Goal: Navigation & Orientation: Find specific page/section

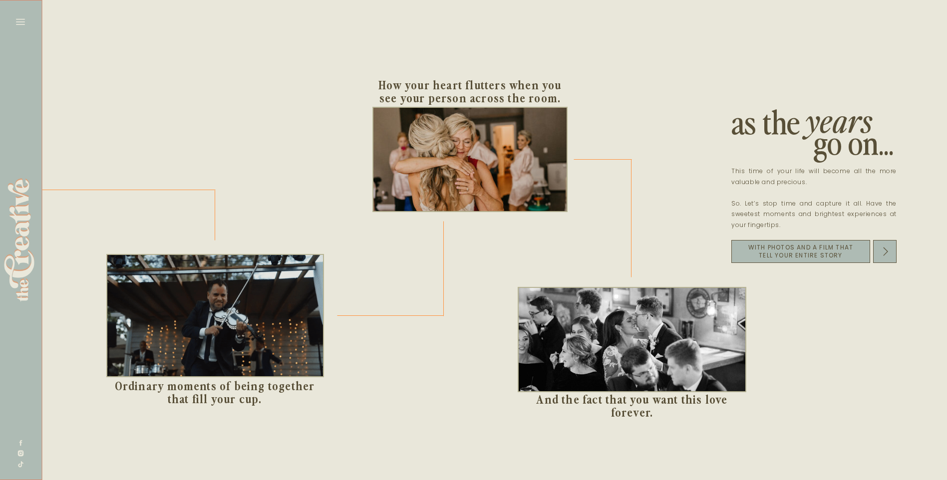
scroll to position [0, 1048]
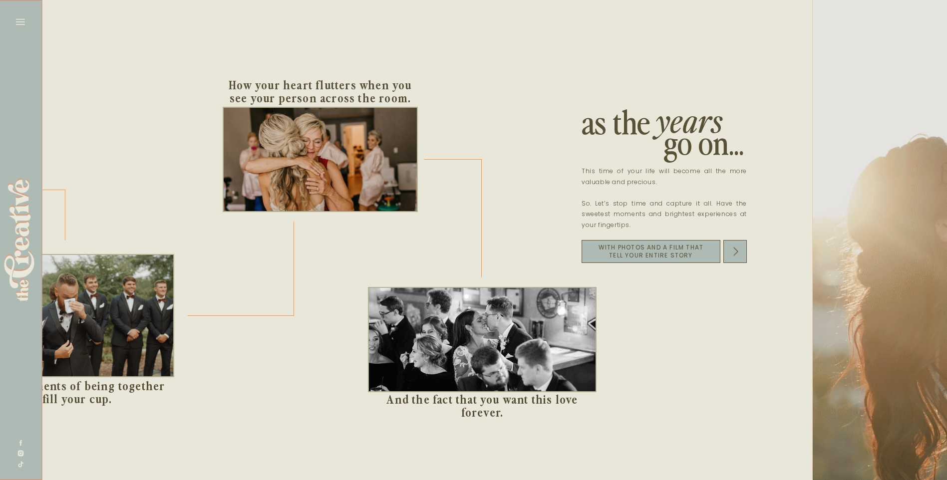
click at [813, 251] on div at bounding box center [964, 240] width 302 height 480
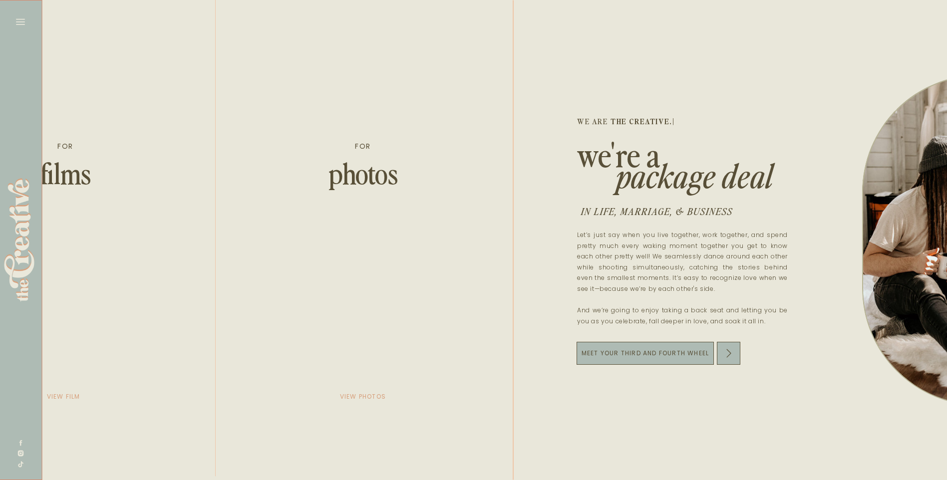
scroll to position [0, 2246]
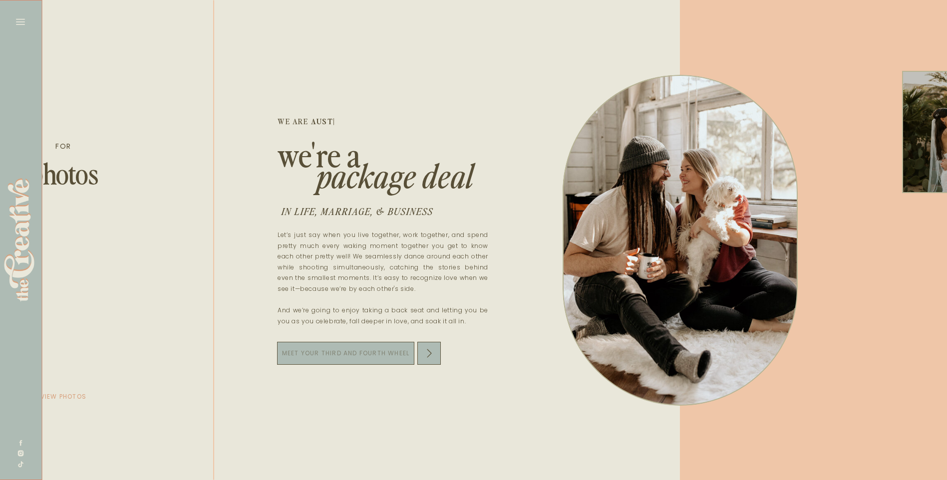
click at [363, 351] on p "Meet your third and fourth wheel" at bounding box center [345, 353] width 137 height 14
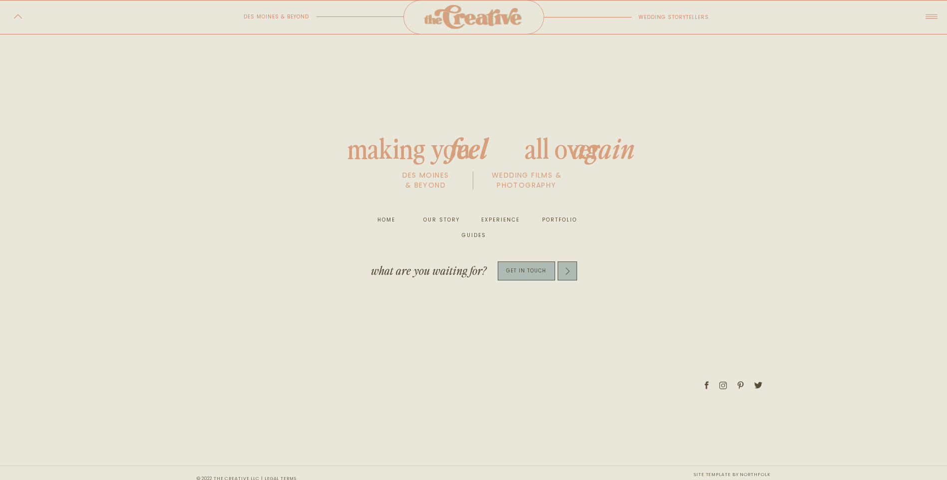
scroll to position [3824, 0]
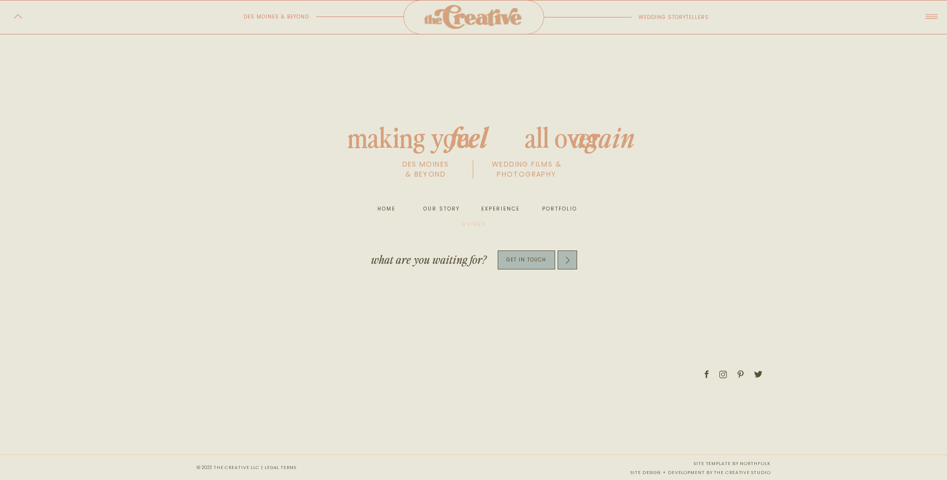
click at [475, 223] on nav "guides" at bounding box center [474, 225] width 32 height 10
click at [575, 268] on div at bounding box center [567, 260] width 19 height 19
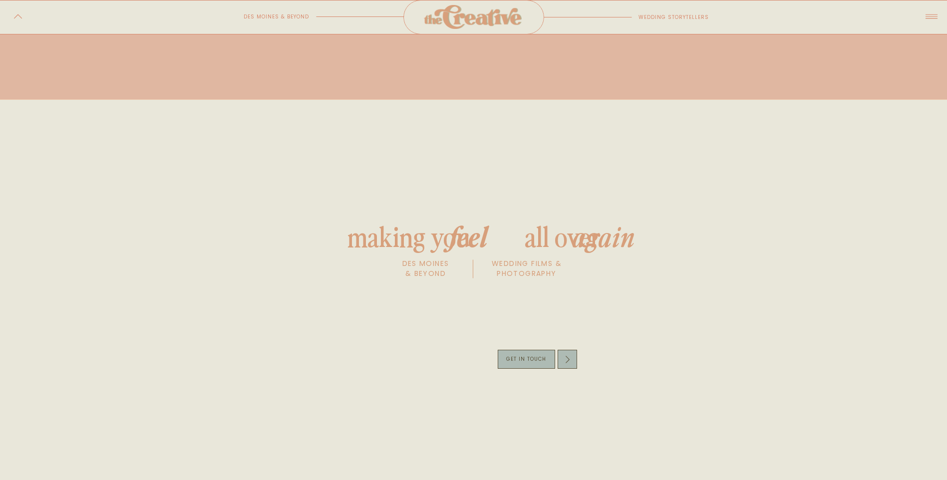
scroll to position [1079, 0]
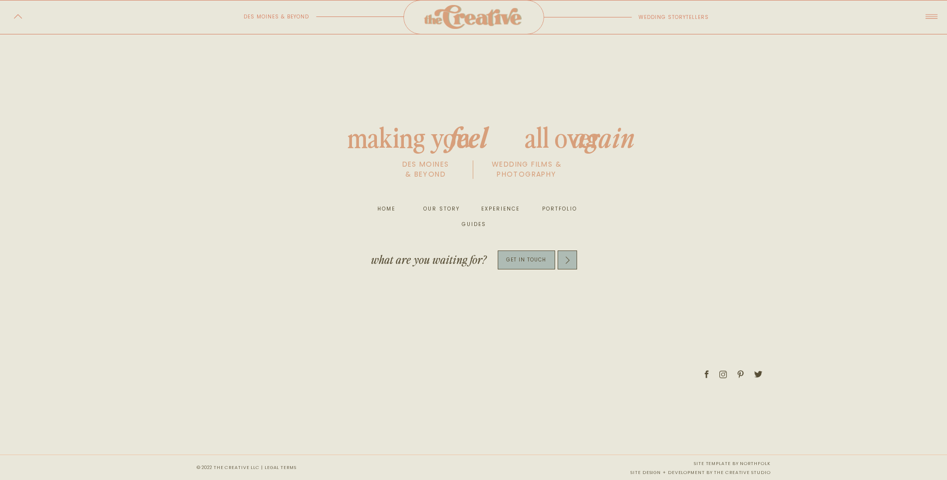
click at [563, 212] on nav "portfolio" at bounding box center [558, 209] width 38 height 10
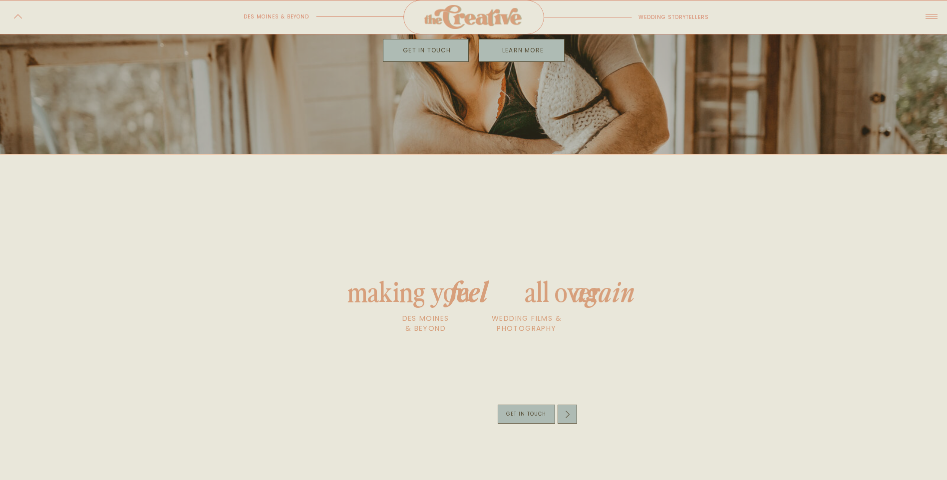
scroll to position [1847, 0]
